Goal: Task Accomplishment & Management: Use online tool/utility

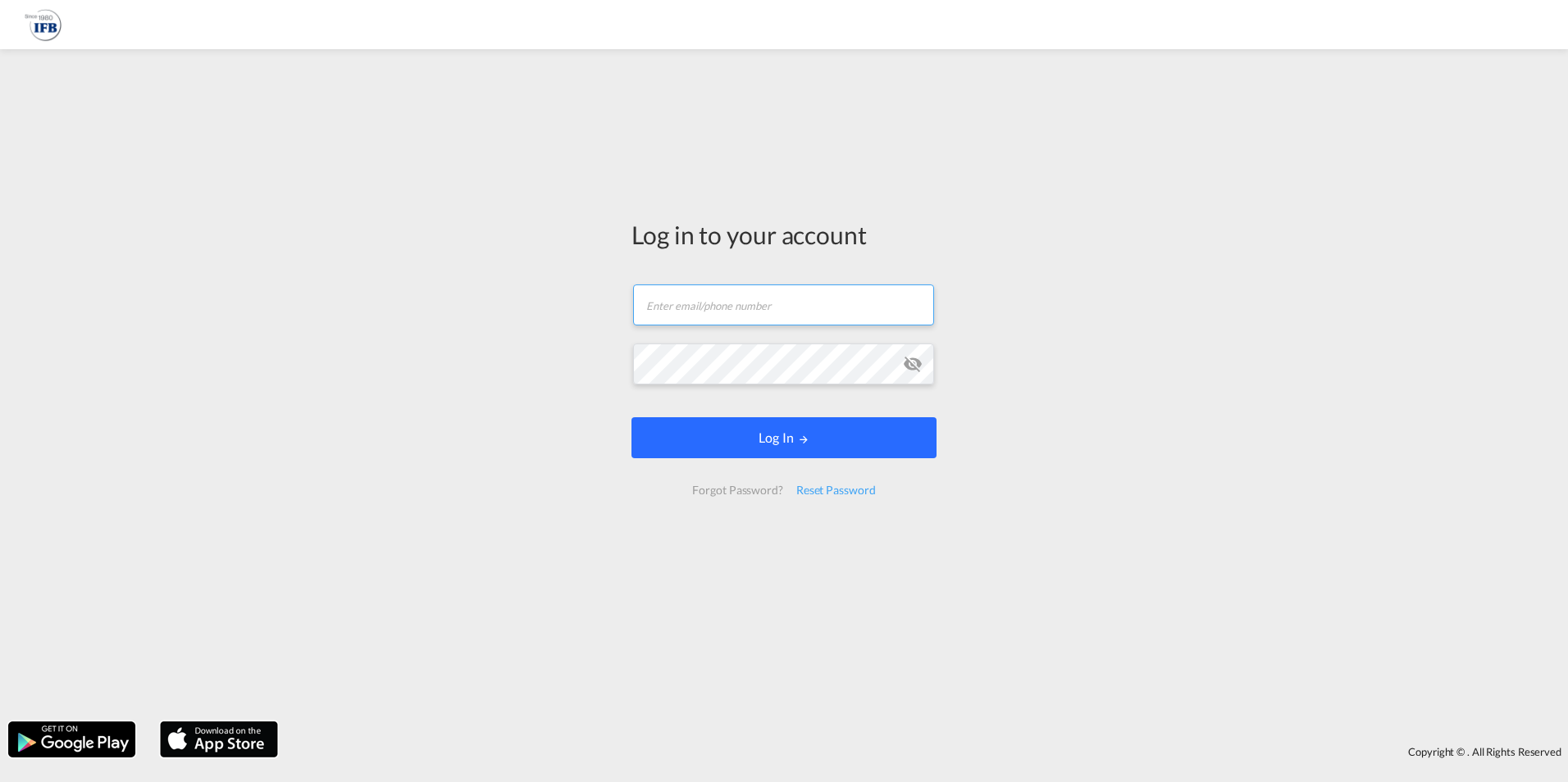
type input "[PERSON_NAME][EMAIL_ADDRESS][DOMAIN_NAME]"
click at [783, 443] on button "Log In" at bounding box center [784, 437] width 305 height 41
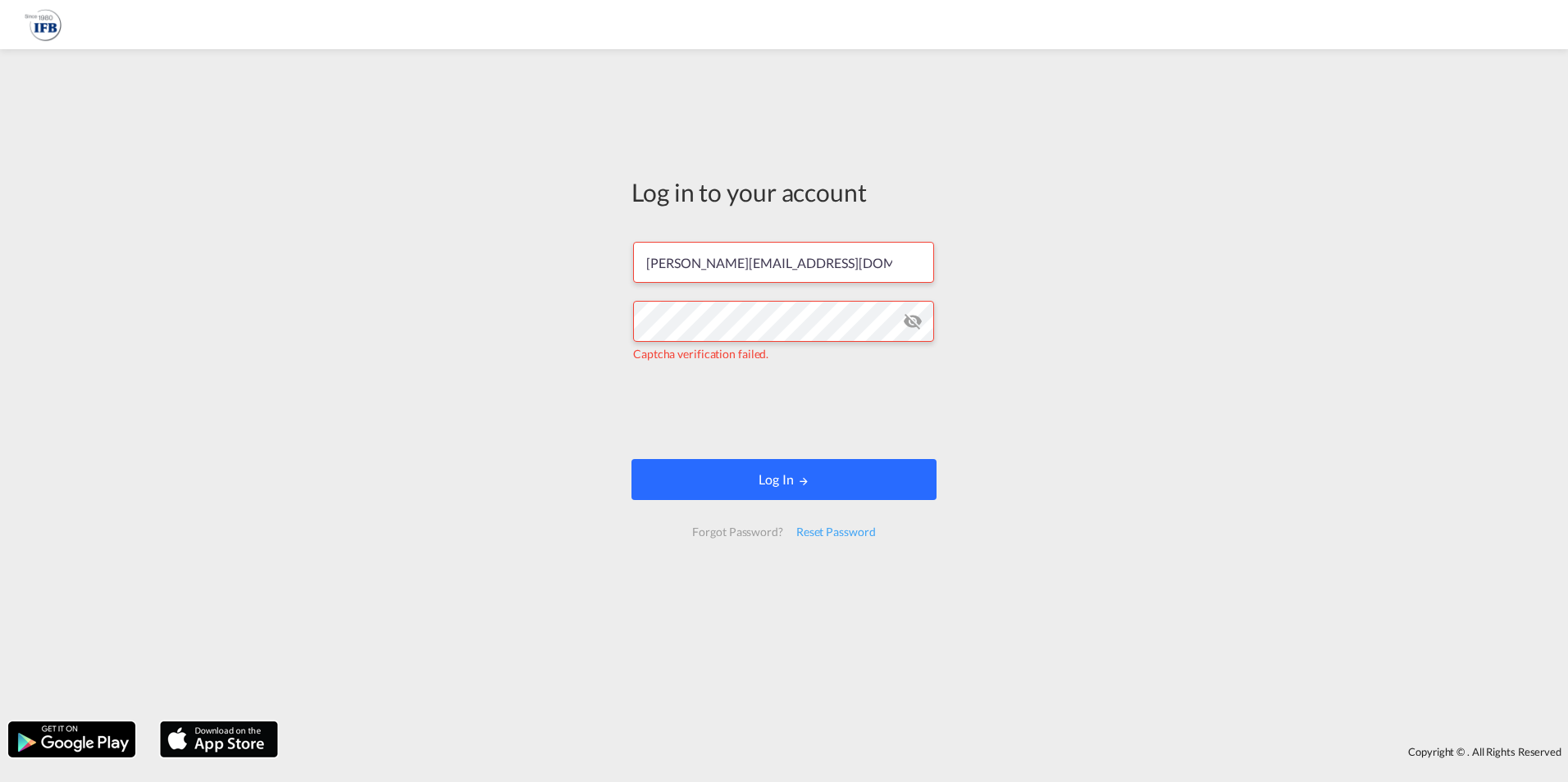
click at [789, 468] on button "Log In" at bounding box center [784, 479] width 305 height 41
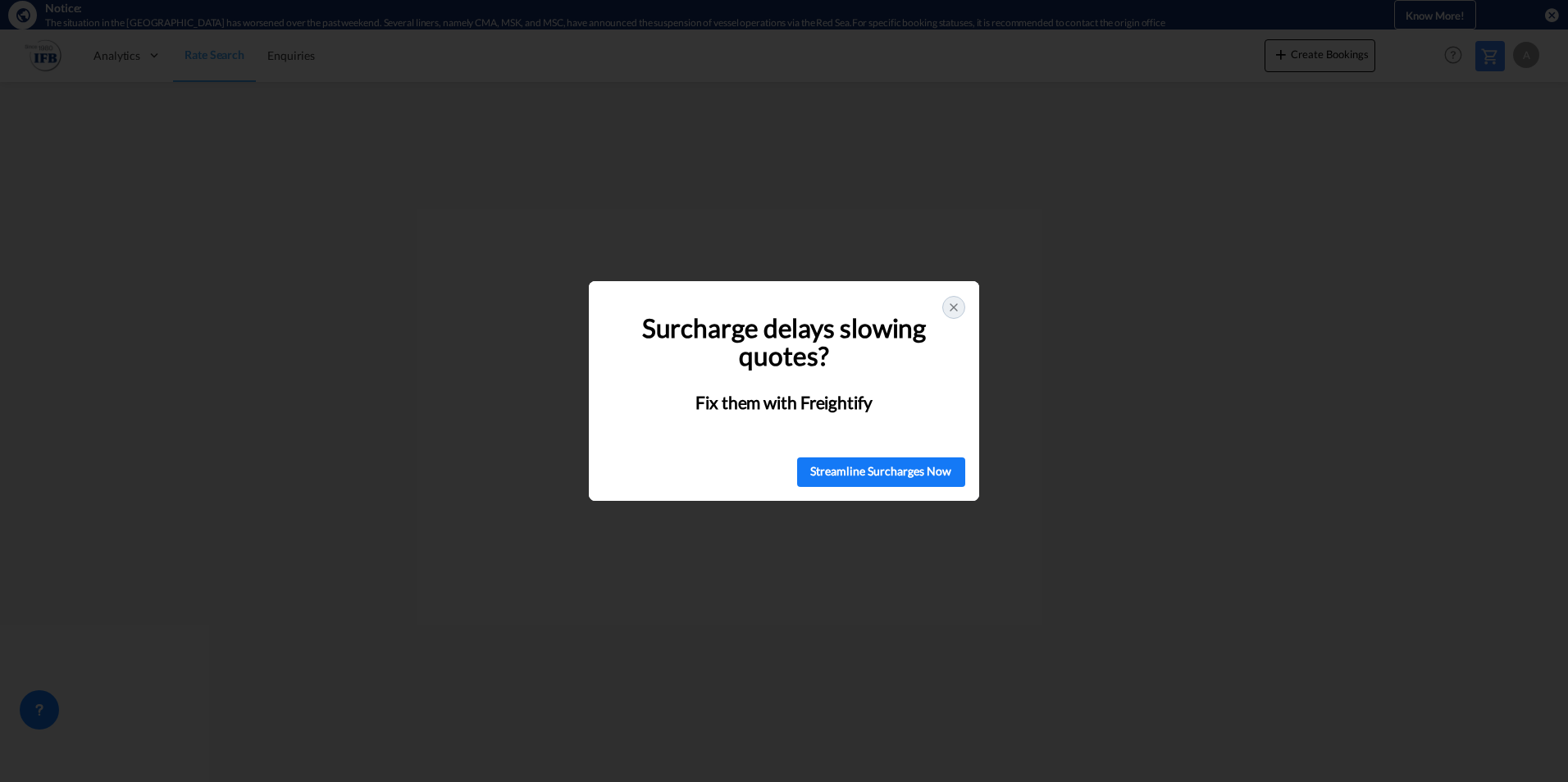
click at [950, 313] on icon at bounding box center [954, 308] width 13 height 13
